Goal: Information Seeking & Learning: Learn about a topic

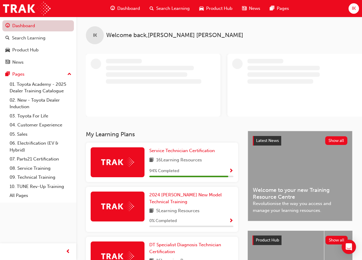
drag, startPoint x: 45, startPoint y: 39, endPoint x: 59, endPoint y: 25, distance: 20.1
click at [45, 39] on div "Search Learning" at bounding box center [28, 38] width 33 height 7
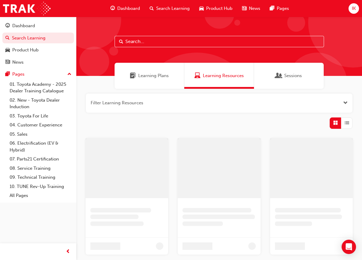
click at [136, 40] on input "text" at bounding box center [218, 41] width 209 height 11
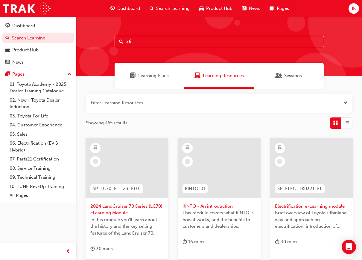
type input "tdi"
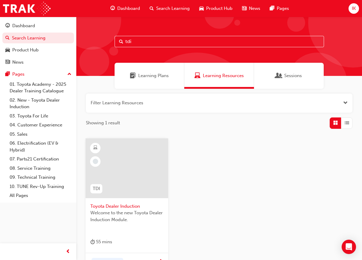
click at [135, 207] on span "Toyota Dealer Induction" at bounding box center [126, 206] width 73 height 7
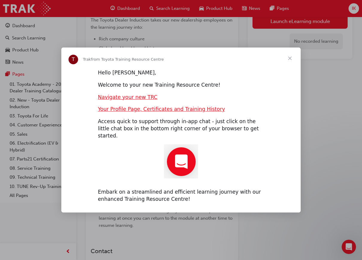
click at [287, 62] on span "Close" at bounding box center [290, 59] width 22 height 22
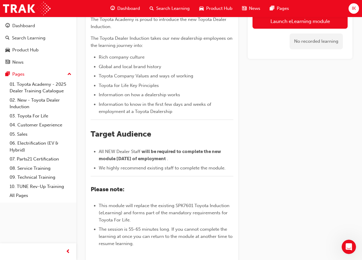
scroll to position [30, 0]
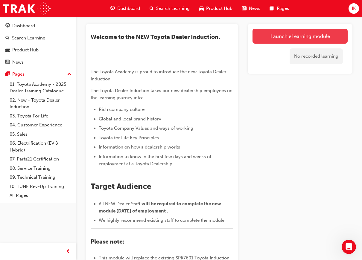
click at [329, 42] on link "Launch eLearning module" at bounding box center [299, 36] width 95 height 15
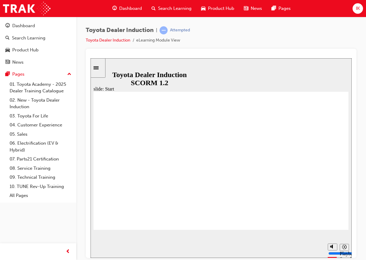
click at [339, 39] on div "Toyota Dealer Induction | Attempted Toyota Dealer Induction eLearning Module Vi…" at bounding box center [221, 37] width 271 height 22
type input "5200"
type input "9"
type input "5200"
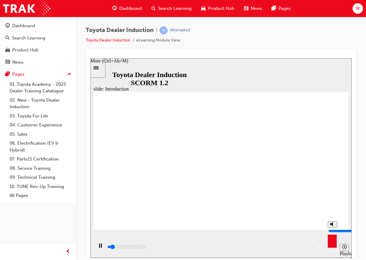
type input "10"
type input "5500"
drag, startPoint x: 332, startPoint y: 225, endPoint x: 328, endPoint y: 205, distance: 20.0
type input "10"
click at [329, 228] on input "volume" at bounding box center [348, 230] width 39 height 5
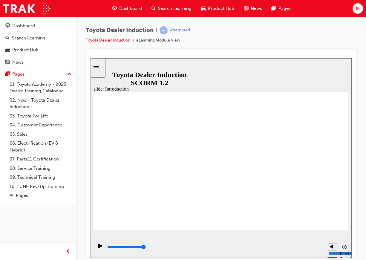
drag, startPoint x: 244, startPoint y: 254, endPoint x: 267, endPoint y: 252, distance: 23.7
click at [267, 250] on div "playback controls" at bounding box center [210, 247] width 206 height 7
drag, startPoint x: 288, startPoint y: 247, endPoint x: 302, endPoint y: 247, distance: 13.5
click at [146, 247] on input "slide progress" at bounding box center [126, 246] width 39 height 5
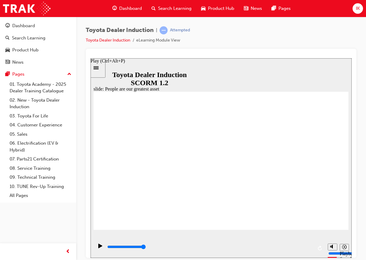
click at [100, 248] on icon "Play (Ctrl+Alt+P)" at bounding box center [100, 245] width 4 height 4
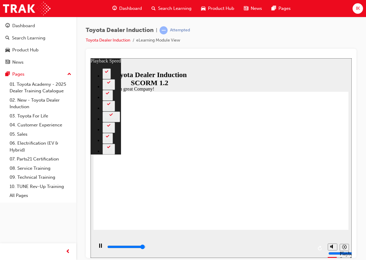
type input "7300"
type input "0"
type input "7500"
type input "0"
type input "7500"
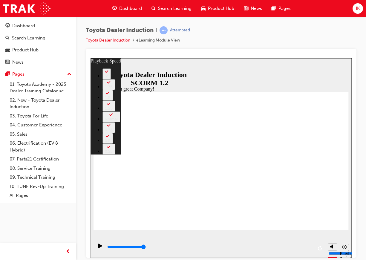
type input "156"
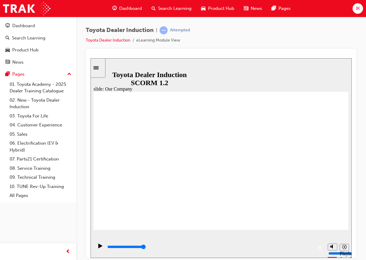
drag, startPoint x: 153, startPoint y: 201, endPoint x: 162, endPoint y: 200, distance: 9.3
drag, startPoint x: 151, startPoint y: 203, endPoint x: 213, endPoint y: 204, distance: 61.3
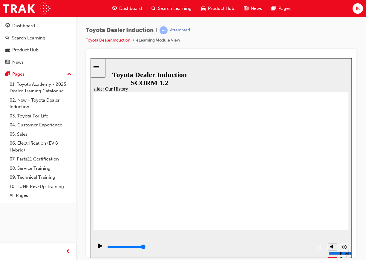
drag, startPoint x: 237, startPoint y: 202, endPoint x: 306, endPoint y: 205, distance: 68.2
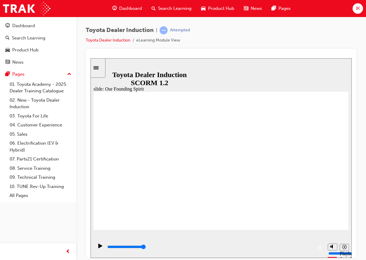
click at [308, 246] on div "playback controls" at bounding box center [210, 247] width 206 height 7
click at [305, 250] on div "playback controls" at bounding box center [210, 247] width 206 height 7
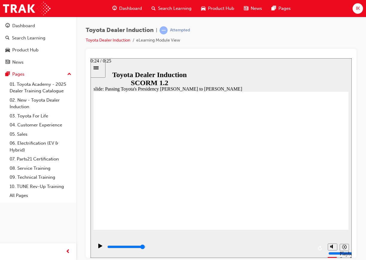
click at [308, 246] on div "playback controls" at bounding box center [210, 247] width 206 height 7
click at [297, 246] on div "playback controls" at bounding box center [210, 247] width 206 height 7
click at [347, 66] on div "slide: Passing Toyota's Presidency Akio Toyoda to Koji Sato Rectangle 1 Passing…" at bounding box center [221, 158] width 261 height 200
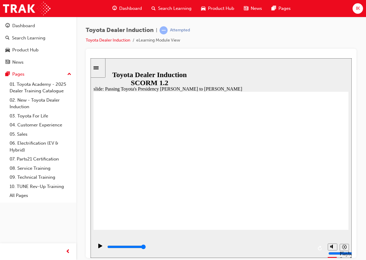
click at [100, 247] on icon "Play (Ctrl+Alt+P)" at bounding box center [100, 245] width 4 height 5
click at [98, 248] on icon "Play (Ctrl+Alt+P)" at bounding box center [100, 245] width 4 height 5
type input "25000"
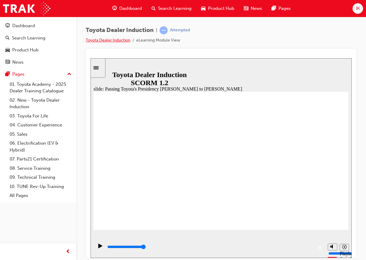
click at [115, 40] on link "Toyota Dealer Induction" at bounding box center [108, 40] width 45 height 5
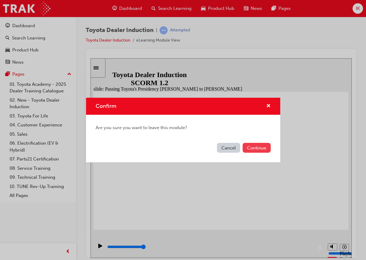
click at [257, 152] on button "Continue" at bounding box center [257, 148] width 28 height 10
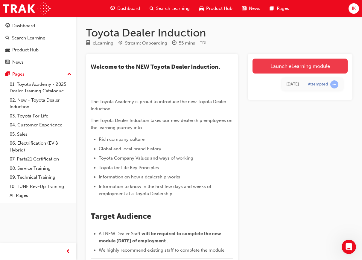
click at [306, 60] on link "Launch eLearning module" at bounding box center [299, 66] width 95 height 15
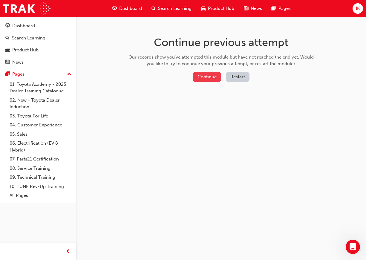
click at [207, 73] on button "Continue" at bounding box center [207, 77] width 28 height 10
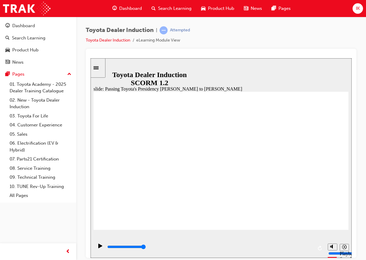
type input "3400"
radio input "true"
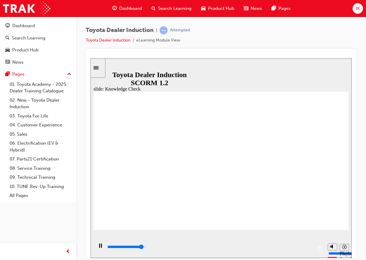
type input "3000"
radio input "true"
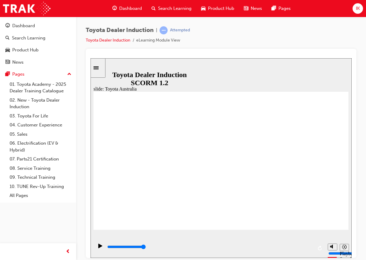
click at [306, 250] on div "playback controls" at bounding box center [210, 247] width 206 height 7
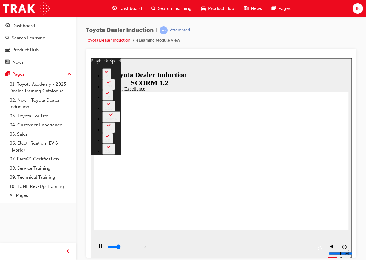
type input "3900"
type input "0"
type input "4200"
type input "0"
type input "4400"
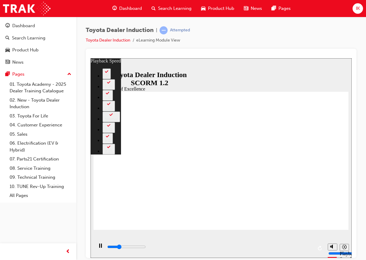
type input "1"
type input "4700"
type input "1"
type input "4900"
type input "1"
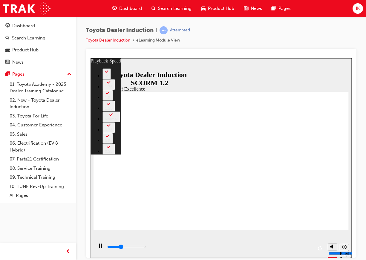
type input "5200"
type input "1"
type input "5500"
type input "2"
type input "5800"
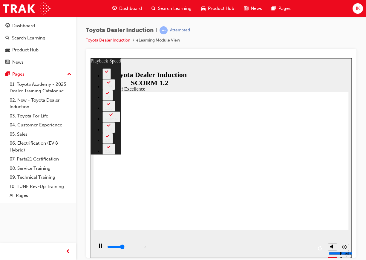
type input "2"
type input "6000"
type input "2"
type input "6300"
type input "2"
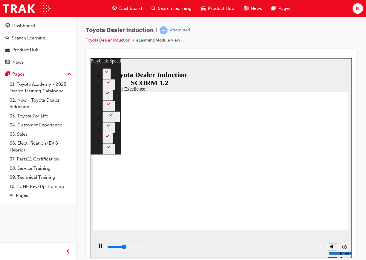
type input "6500"
type input "3"
type input "6800"
type input "3"
type input "7100"
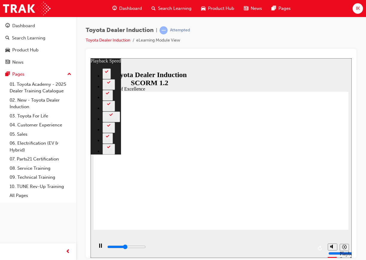
type input "3"
type input "7300"
type input "3"
type input "7600"
type input "4"
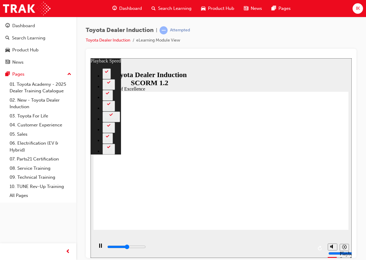
type input "7900"
type input "4"
type input "8100"
type input "4"
type input "8400"
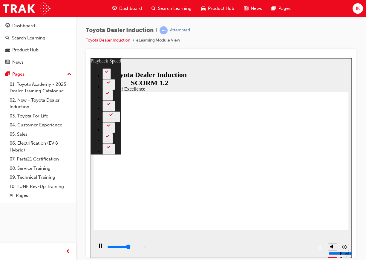
type input "4"
type input "8700"
type input "5"
type input "8900"
type input "5"
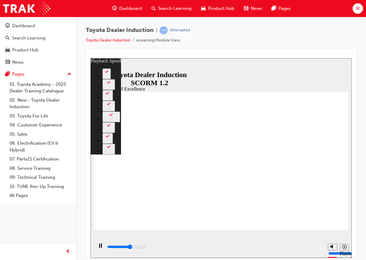
type input "9200"
type input "5"
type input "9500"
type input "6"
type input "9700"
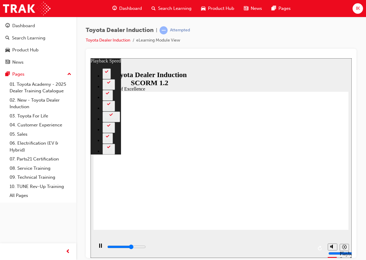
type input "6"
type input "10000"
type input "6"
type input "10300"
type input "6"
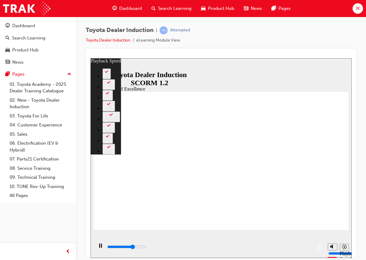
type input "10500"
type input "7"
type input "10800"
type input "7"
type input "11100"
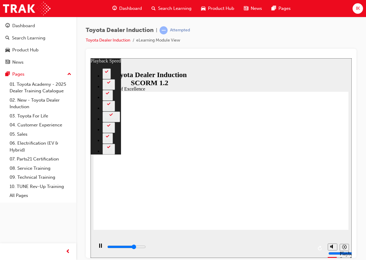
type input "7"
type input "11300"
type input "7"
type input "11600"
type input "8"
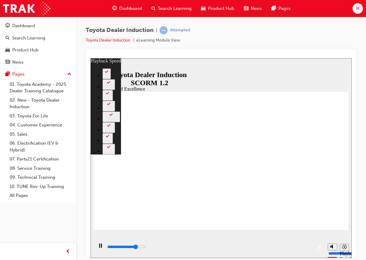
type input "11900"
type input "8"
type input "12100"
type input "8"
type input "12200"
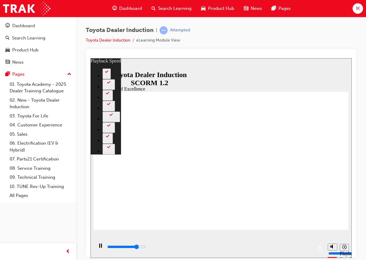
type input "240"
type input "12200"
type input "240"
type input "12300"
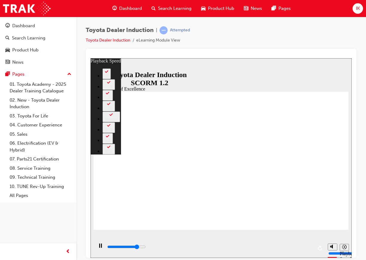
type input "240"
type input "12600"
type input "240"
type input "12800"
type input "241"
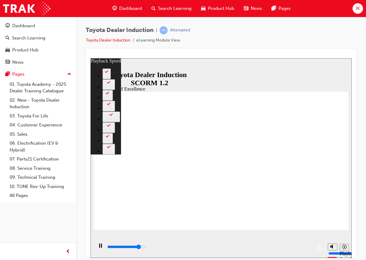
type input "13100"
type input "241"
type input "13400"
type input "241"
type input "13600"
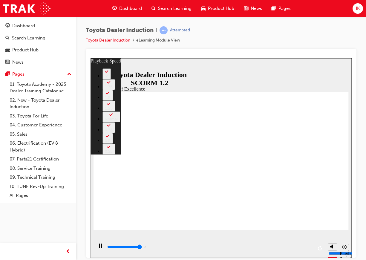
type input "241"
type input "13900"
type input "242"
type input "14200"
type input "242"
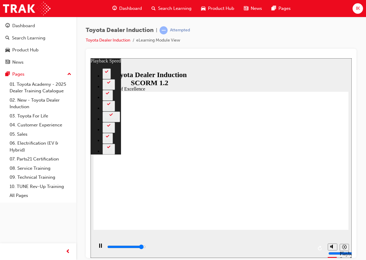
type input "14400"
type input "242"
type input "14700"
type input "242"
type input "15000"
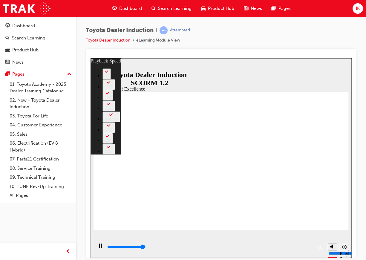
type input "243"
type input "15200"
type input "243"
type input "15300"
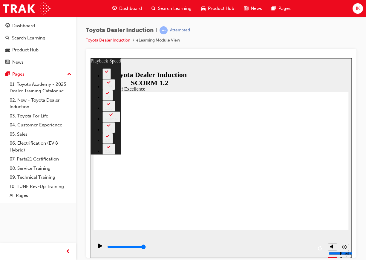
type input "248"
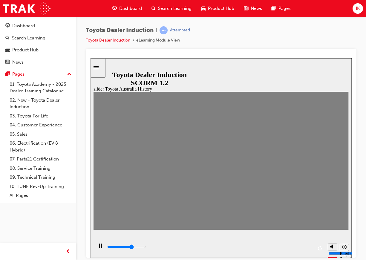
drag, startPoint x: 99, startPoint y: 163, endPoint x: 110, endPoint y: 166, distance: 11.3
drag, startPoint x: 113, startPoint y: 165, endPoint x: 123, endPoint y: 167, distance: 9.5
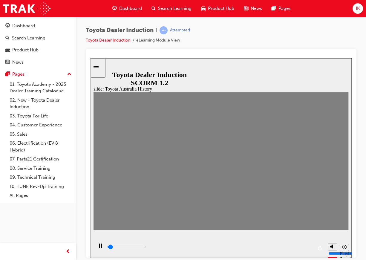
drag, startPoint x: 125, startPoint y: 164, endPoint x: 135, endPoint y: 166, distance: 10.9
drag, startPoint x: 137, startPoint y: 163, endPoint x: 152, endPoint y: 165, distance: 15.2
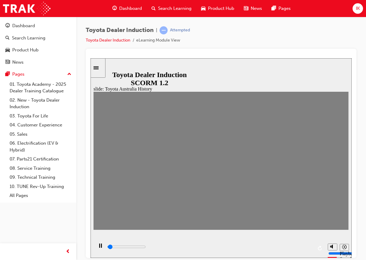
drag, startPoint x: 149, startPoint y: 164, endPoint x: 166, endPoint y: 167, distance: 16.7
drag, startPoint x: 162, startPoint y: 164, endPoint x: 176, endPoint y: 168, distance: 14.5
drag, startPoint x: 171, startPoint y: 162, endPoint x: 190, endPoint y: 164, distance: 18.7
type input "0"
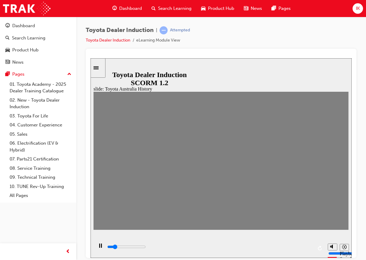
type input "7"
drag, startPoint x: 192, startPoint y: 164, endPoint x: 180, endPoint y: 159, distance: 13.0
type input "0"
type input "8"
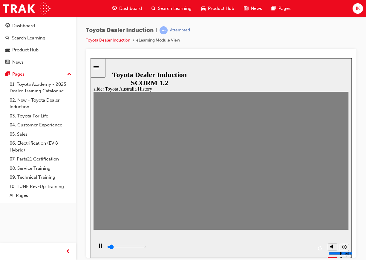
drag, startPoint x: 184, startPoint y: 161, endPoint x: 200, endPoint y: 164, distance: 15.4
drag, startPoint x: 195, startPoint y: 162, endPoint x: 367, endPoint y: 178, distance: 172.3
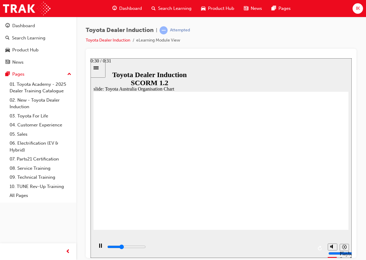
click at [307, 250] on div "playback controls" at bounding box center [210, 247] width 206 height 7
type input "2600"
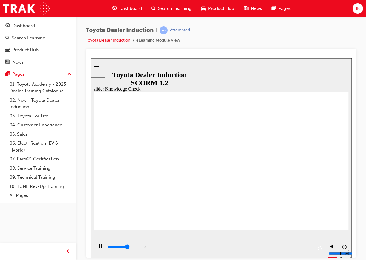
radio input "true"
type input "4300"
radio input "true"
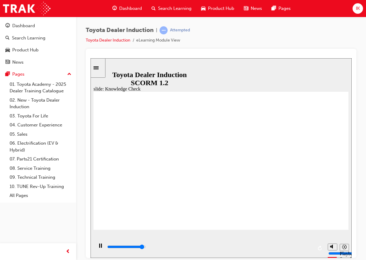
type input "4800"
radio input "true"
type input "9200"
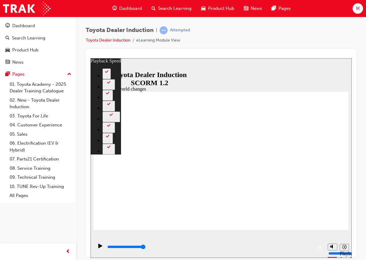
type input "128"
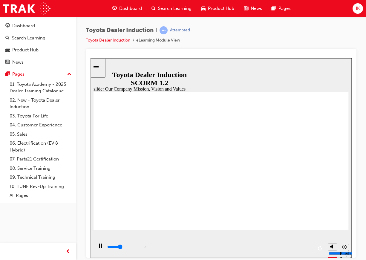
click at [303, 247] on div "playback controls" at bounding box center [210, 247] width 206 height 7
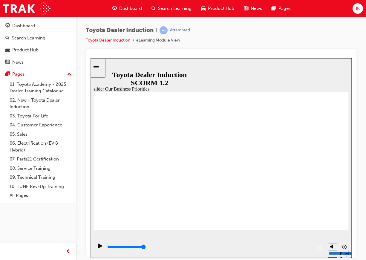
click at [296, 248] on div "playback controls" at bounding box center [210, 247] width 206 height 7
drag, startPoint x: 298, startPoint y: 249, endPoint x: 302, endPoint y: 250, distance: 4.2
click at [302, 250] on div "playback controls" at bounding box center [210, 247] width 206 height 7
click at [305, 249] on div "playback controls" at bounding box center [210, 247] width 206 height 7
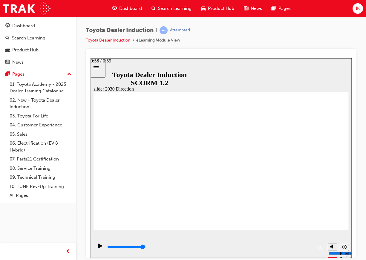
click at [310, 248] on div "playback controls" at bounding box center [210, 247] width 206 height 7
drag, startPoint x: 203, startPoint y: 143, endPoint x: 241, endPoint y: 145, distance: 38.0
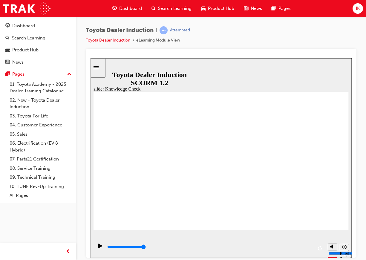
type input "5000"
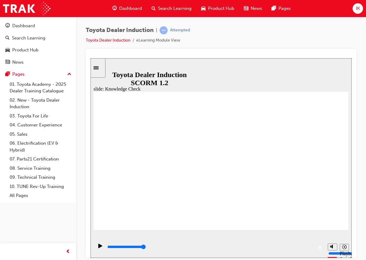
type input "h"
type input "ha"
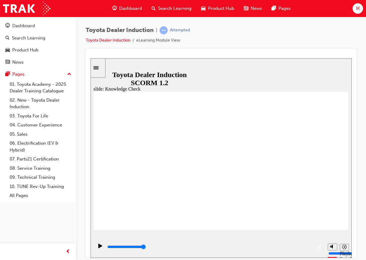
type input "hap"
type input "happ"
type input "happi"
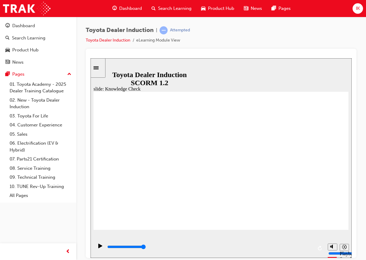
type input "happi"
type input "happin"
type input "happine"
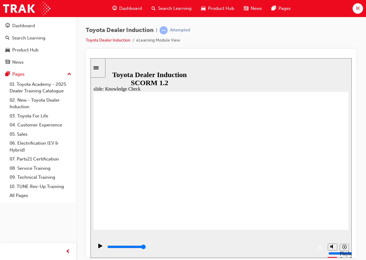
type input "happines"
type input "happiness"
type input "happines"
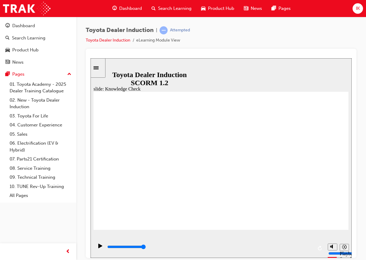
type input "happines"
type input "happine"
type input "happin"
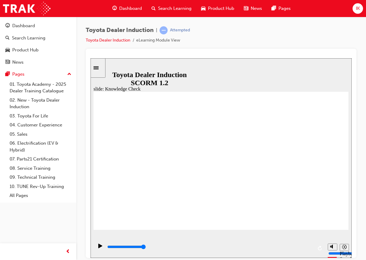
type input "happi"
type input "happ"
type input "happi"
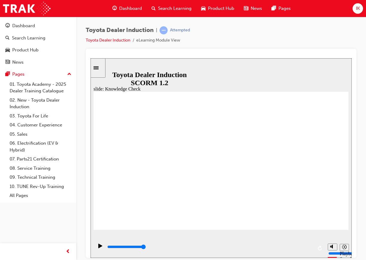
type input "happi"
type input "happin"
type input "happine"
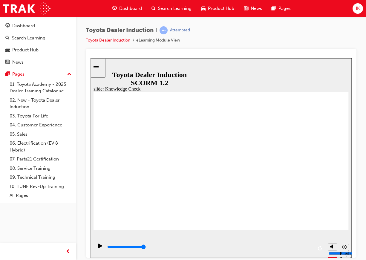
type input "happines"
type input "happiness"
type input "5000"
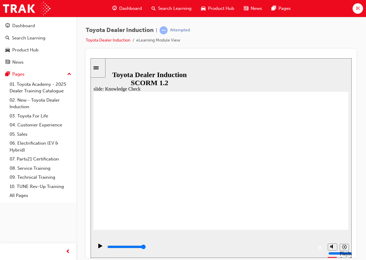
type input "f"
type input "fr"
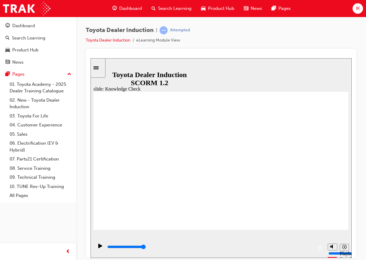
type input "fre"
type input "free"
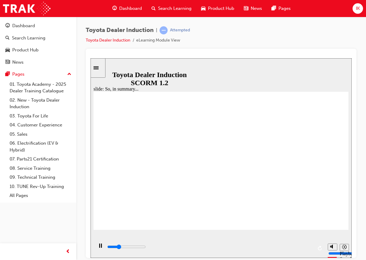
drag, startPoint x: 227, startPoint y: 184, endPoint x: 128, endPoint y: 212, distance: 103.3
type input "800"
type input "free"
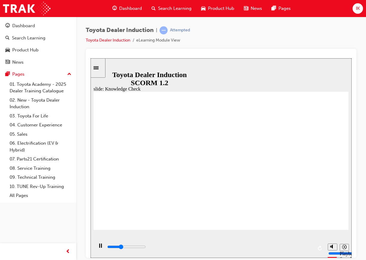
type input "2800"
type input "fre"
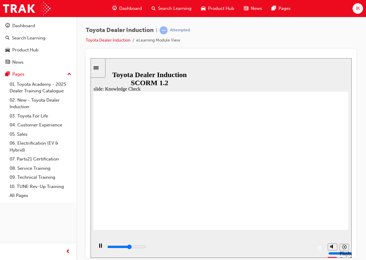
type input "2900"
type input "fr"
type input "3100"
type input "f"
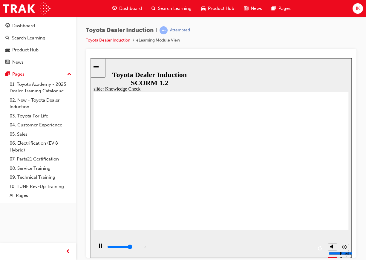
type input "f"
type input "3200"
type input "5000"
type input "b"
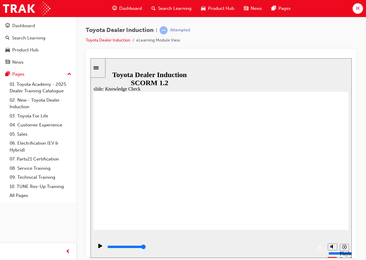
type input "b"
type input "be"
drag, startPoint x: 156, startPoint y: 165, endPoint x: 95, endPoint y: 167, distance: 61.3
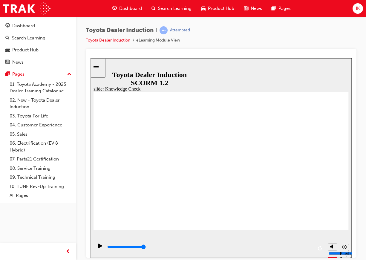
type input "bes"
type input "besa"
type input "besaf"
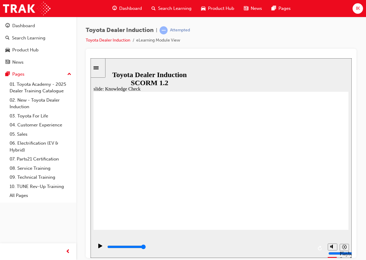
type input "besaf"
type input "besafe"
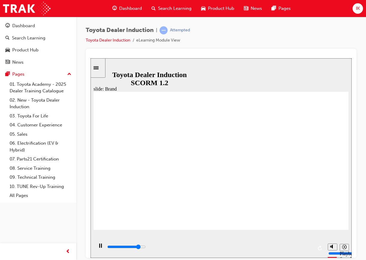
drag, startPoint x: 143, startPoint y: 246, endPoint x: 299, endPoint y: 254, distance: 156.5
click at [299, 250] on div "playback controls" at bounding box center [210, 247] width 206 height 7
drag, startPoint x: 145, startPoint y: 247, endPoint x: 291, endPoint y: 251, distance: 146.5
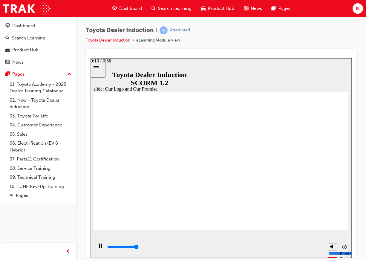
click at [291, 250] on div "playback controls" at bounding box center [210, 247] width 206 height 7
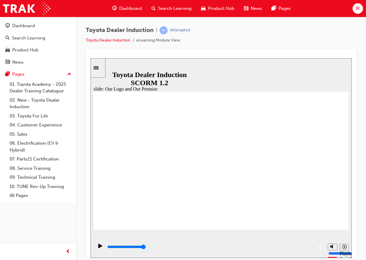
drag, startPoint x: 299, startPoint y: 164, endPoint x: 297, endPoint y: 161, distance: 3.2
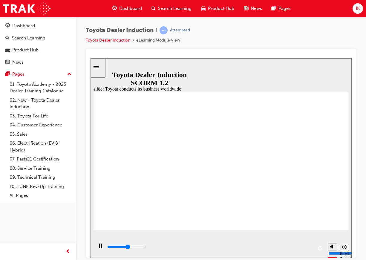
click at [321, 248] on div "playback controls" at bounding box center [209, 247] width 231 height 19
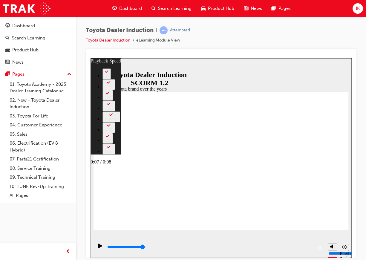
drag, startPoint x: 274, startPoint y: 246, endPoint x: 307, endPoint y: 245, distance: 33.2
click at [307, 245] on div "playback controls" at bounding box center [210, 247] width 206 height 7
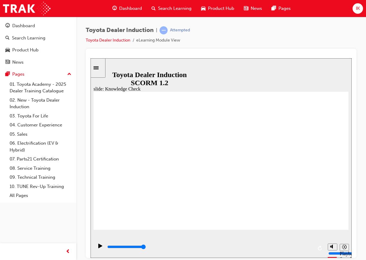
click at [322, 248] on div "playback controls" at bounding box center [209, 247] width 231 height 19
drag, startPoint x: 300, startPoint y: 247, endPoint x: 325, endPoint y: 248, distance: 24.8
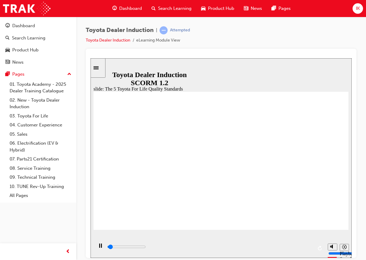
click at [325, 248] on div "playback controls" at bounding box center [209, 247] width 231 height 19
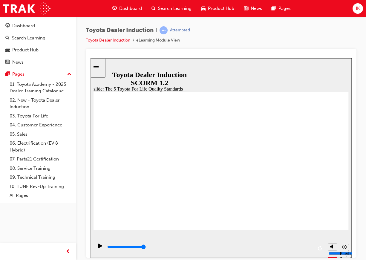
drag, startPoint x: 298, startPoint y: 249, endPoint x: 321, endPoint y: 249, distance: 23.0
click at [321, 249] on div "playback controls" at bounding box center [209, 247] width 231 height 19
drag, startPoint x: 330, startPoint y: 187, endPoint x: 326, endPoint y: 177, distance: 11.0
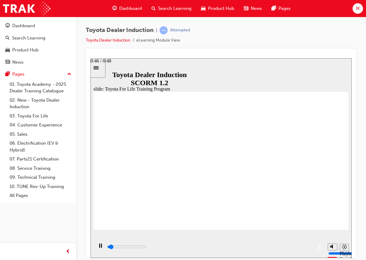
click at [308, 246] on div "playback controls" at bounding box center [210, 247] width 206 height 7
click at [306, 242] on div "playback controls" at bounding box center [209, 247] width 231 height 19
click at [306, 244] on div "playback controls" at bounding box center [210, 248] width 206 height 9
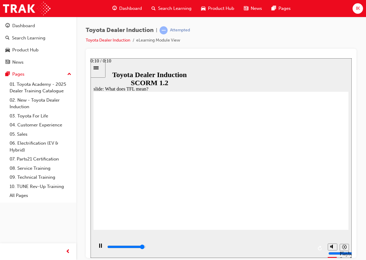
click at [146, 248] on input "slide progress" at bounding box center [126, 246] width 39 height 5
type input "10800"
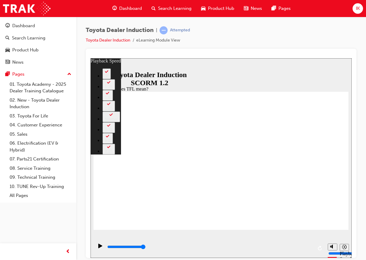
drag, startPoint x: 342, startPoint y: 217, endPoint x: 357, endPoint y: 218, distance: 14.7
click at [352, 218] on html "slide: What does TFL mean? Rectangle 2 playback speed 2 1.75 1.5 1.25 Normal 0.…" at bounding box center [221, 158] width 261 height 200
click at [366, 214] on html "Your version of Internet Explorer is outdated and not supported. Please upgrade…" at bounding box center [183, 130] width 366 height 260
click at [350, 191] on div "slide: What does TFL mean? Rectangle 2 playback speed 2 1.75 1.5 1.25 Normal 0.…" at bounding box center [221, 158] width 261 height 200
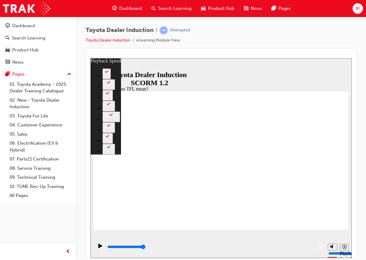
type input "139"
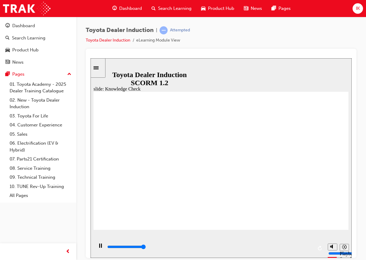
type input "5000"
radio input "true"
type input "1500"
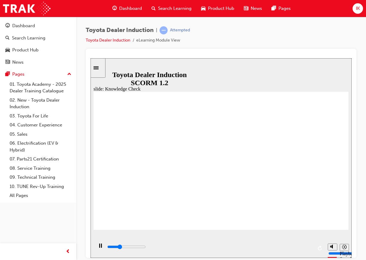
radio input "true"
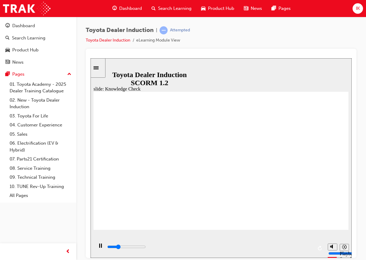
type input "1300"
radio input "true"
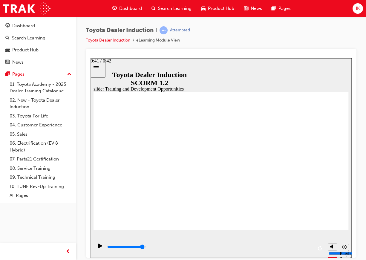
click at [306, 247] on div "playback controls" at bounding box center [210, 247] width 206 height 7
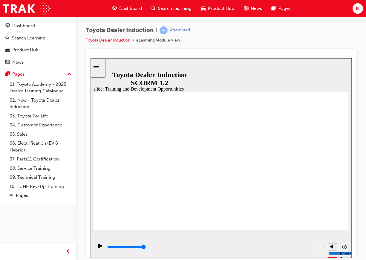
drag, startPoint x: 334, startPoint y: 120, endPoint x: 270, endPoint y: 142, distance: 67.9
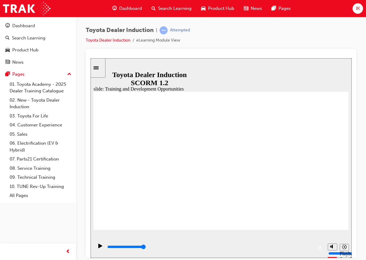
click at [305, 245] on div "playback controls" at bounding box center [210, 248] width 206 height 9
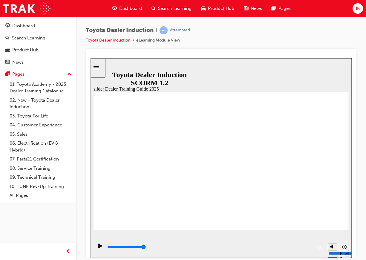
click at [306, 245] on div "playback controls" at bounding box center [210, 248] width 206 height 9
type input "5000"
radio input "true"
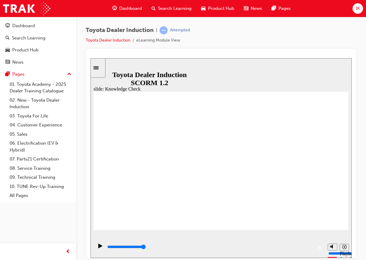
click at [146, 247] on input "slide progress" at bounding box center [126, 246] width 39 height 5
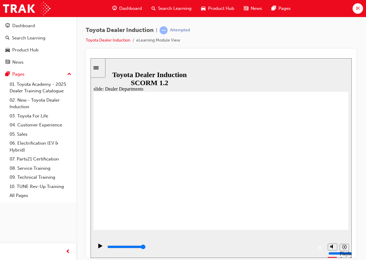
click at [310, 245] on div "playback controls" at bounding box center [210, 247] width 206 height 7
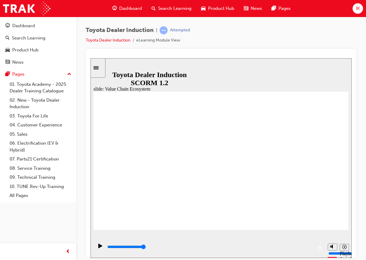
click at [146, 248] on input "slide progress" at bounding box center [126, 246] width 39 height 5
type input "11300"
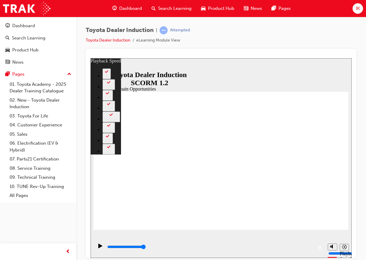
type input "64"
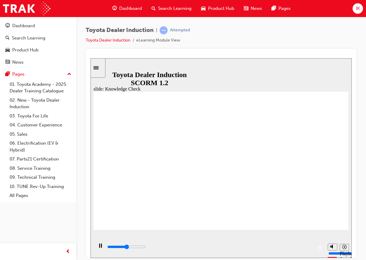
type input "2500"
radio input "true"
type input "3000"
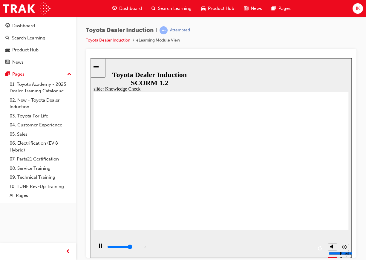
radio input "true"
drag, startPoint x: 193, startPoint y: 182, endPoint x: 212, endPoint y: 169, distance: 22.9
type input "3400"
radio input "true"
type input "4100"
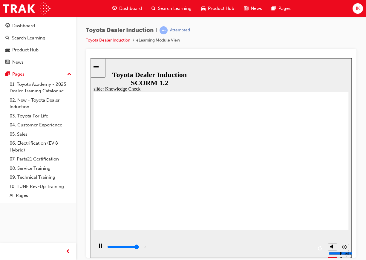
radio input "false"
radio input "true"
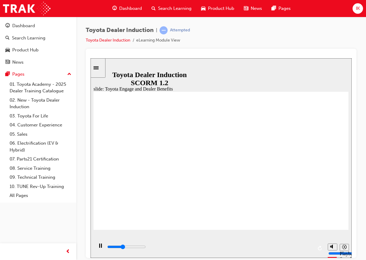
click at [306, 250] on div "playback controls" at bounding box center [210, 247] width 206 height 7
click at [146, 247] on input "slide progress" at bounding box center [126, 246] width 39 height 5
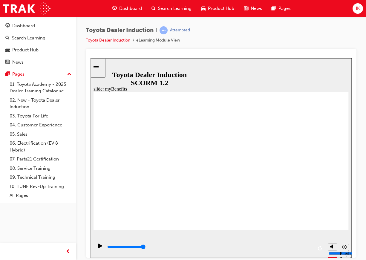
drag, startPoint x: 248, startPoint y: 138, endPoint x: 261, endPoint y: 159, distance: 24.7
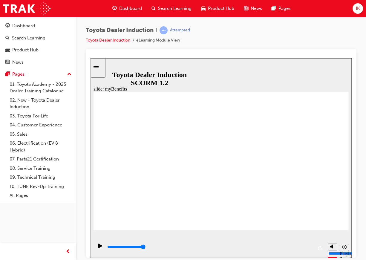
drag, startPoint x: 277, startPoint y: 187, endPoint x: 291, endPoint y: 184, distance: 14.7
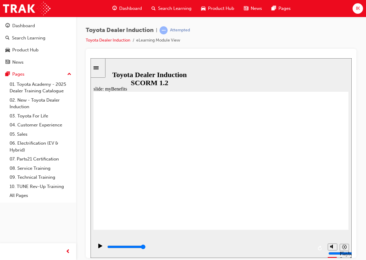
click at [311, 247] on div "playback controls" at bounding box center [210, 247] width 206 height 7
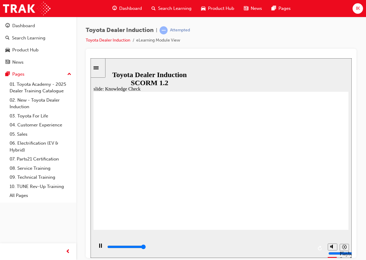
type input "5000"
type input "t"
type input "to"
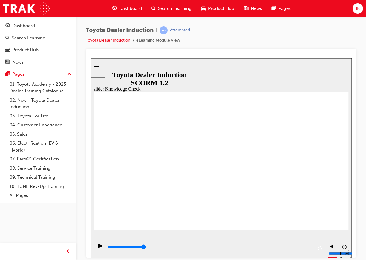
type input "to"
type input "toy"
type input "toyo"
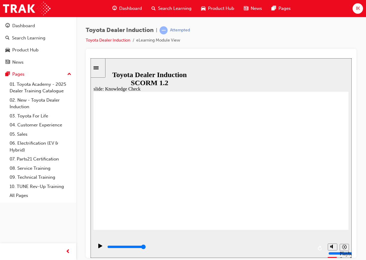
type input "toyot"
type input "toyota"
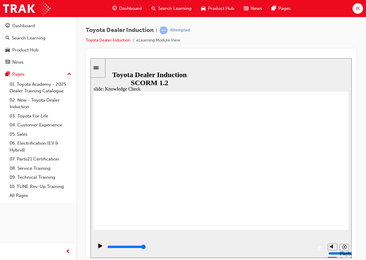
type input "toyota"
type input "toyota n"
type input "toyota"
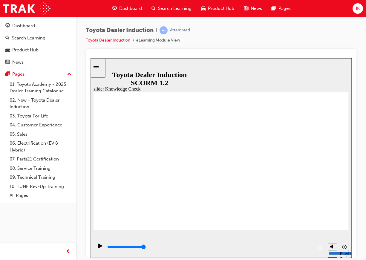
type input "toyota e"
type input "toyota en"
type input "toyota eng"
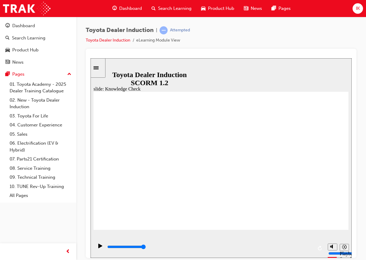
type input "toyota eng"
type input "toyota enga"
type input "toyota engag"
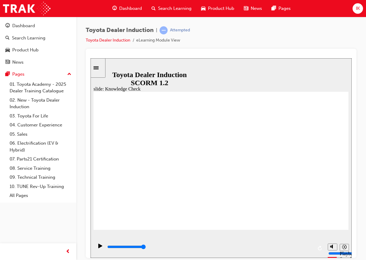
type input "toyota engage"
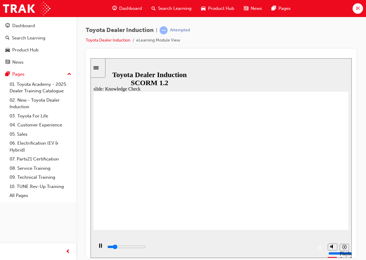
type input "800"
type input "toyota engage"
type input "1300"
type input "toyota engage"
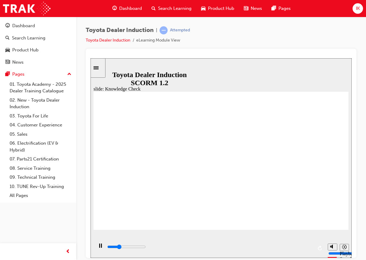
type input "1400"
type input "toyota engage a"
type input "1600"
type input "toyota engage ap"
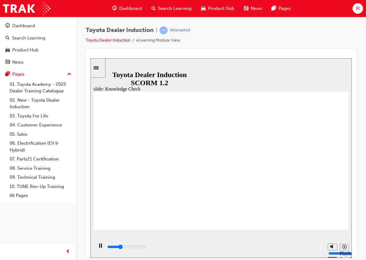
type input "toyota engage ap"
type input "1800"
type input "toyota engage app"
type input "3400"
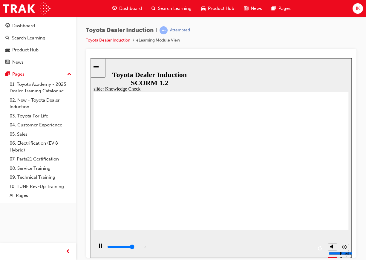
type input "toyota engage app"
click at [302, 246] on div "playback controls" at bounding box center [210, 247] width 206 height 7
drag, startPoint x: 310, startPoint y: 248, endPoint x: 315, endPoint y: 248, distance: 5.7
click at [146, 248] on input "slide progress" at bounding box center [126, 246] width 39 height 5
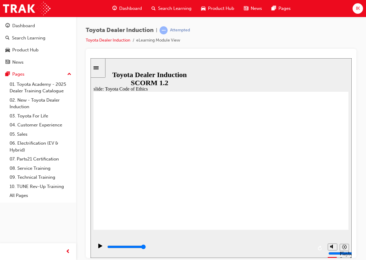
click at [305, 246] on div "playback controls" at bounding box center [210, 247] width 206 height 7
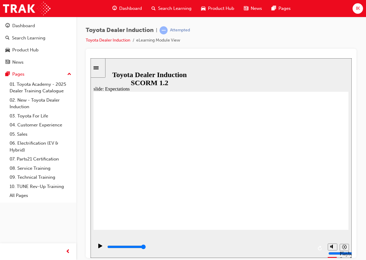
click at [313, 248] on div "playback controls" at bounding box center [209, 247] width 231 height 19
click at [312, 247] on div "playback controls" at bounding box center [210, 247] width 206 height 7
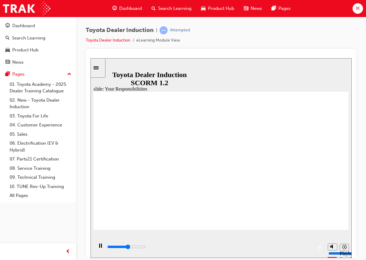
type input "4600"
checkbox input "true"
type input "7000"
checkbox input "true"
type input "7800"
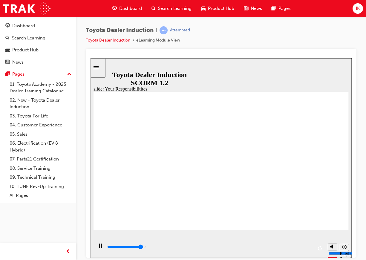
checkbox input "true"
type input "8400"
checkbox input "true"
type input "8400"
drag, startPoint x: 114, startPoint y: 154, endPoint x: 116, endPoint y: 163, distance: 9.1
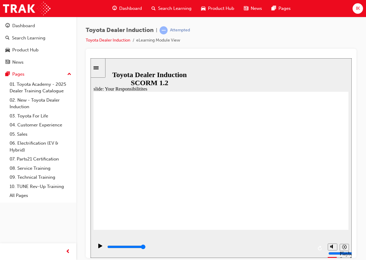
checkbox input "true"
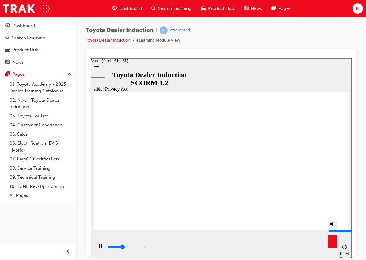
click at [356, 151] on div at bounding box center [221, 153] width 271 height 209
drag, startPoint x: 310, startPoint y: 244, endPoint x: 315, endPoint y: 246, distance: 5.6
click at [315, 246] on div "playback controls" at bounding box center [209, 247] width 231 height 19
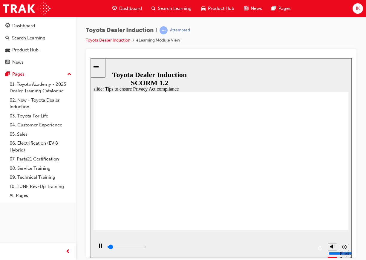
click at [322, 246] on div "playback controls" at bounding box center [209, 247] width 231 height 19
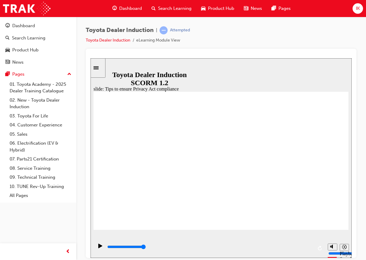
click at [146, 248] on input "slide progress" at bounding box center [126, 246] width 39 height 5
click at [308, 247] on div "playback controls" at bounding box center [210, 247] width 206 height 7
click at [294, 245] on div "playback controls" at bounding box center [210, 247] width 206 height 7
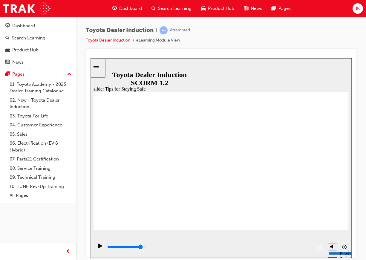
click at [99, 245] on icon "Play (Ctrl+Alt+P)" at bounding box center [100, 245] width 4 height 5
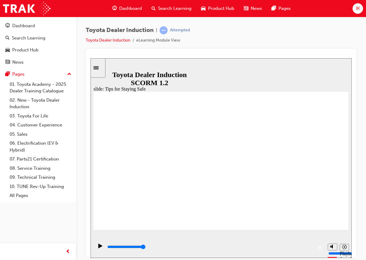
type input "5000"
checkbox input "true"
drag, startPoint x: 161, startPoint y: 164, endPoint x: 158, endPoint y: 172, distance: 9.1
checkbox input "true"
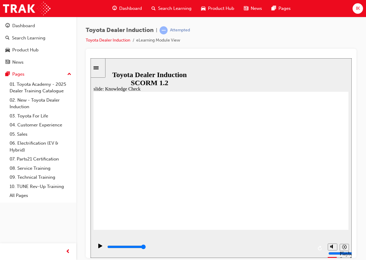
checkbox input "true"
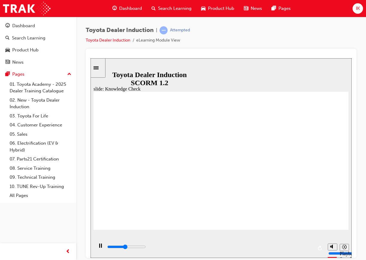
type input "2400"
radio input "true"
type input "5000"
checkbox input "true"
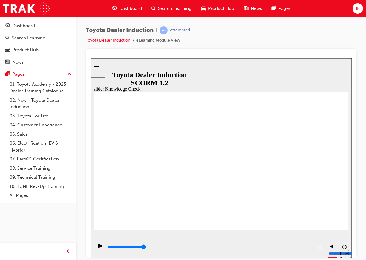
checkbox input "true"
type input "3000"
checkbox input "true"
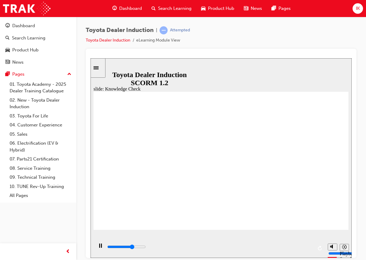
type input "3400"
checkbox input "true"
type input "3700"
checkbox input "true"
drag, startPoint x: 185, startPoint y: 166, endPoint x: 184, endPoint y: 160, distance: 6.5
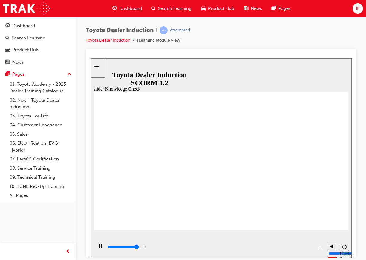
type input "4000"
checkbox input "true"
drag, startPoint x: 301, startPoint y: 248, endPoint x: 313, endPoint y: 248, distance: 11.7
click at [146, 248] on input "slide progress" at bounding box center [126, 246] width 39 height 5
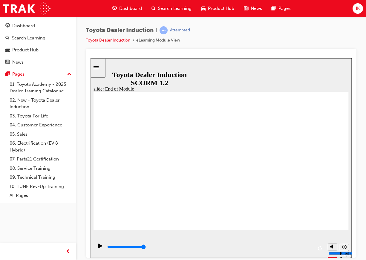
type input "9900"
click at [360, 9] on span "IK" at bounding box center [358, 8] width 4 height 7
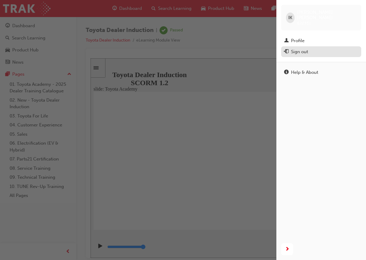
click at [302, 48] on div "Sign out" at bounding box center [299, 51] width 17 height 7
